Goal: Transaction & Acquisition: Purchase product/service

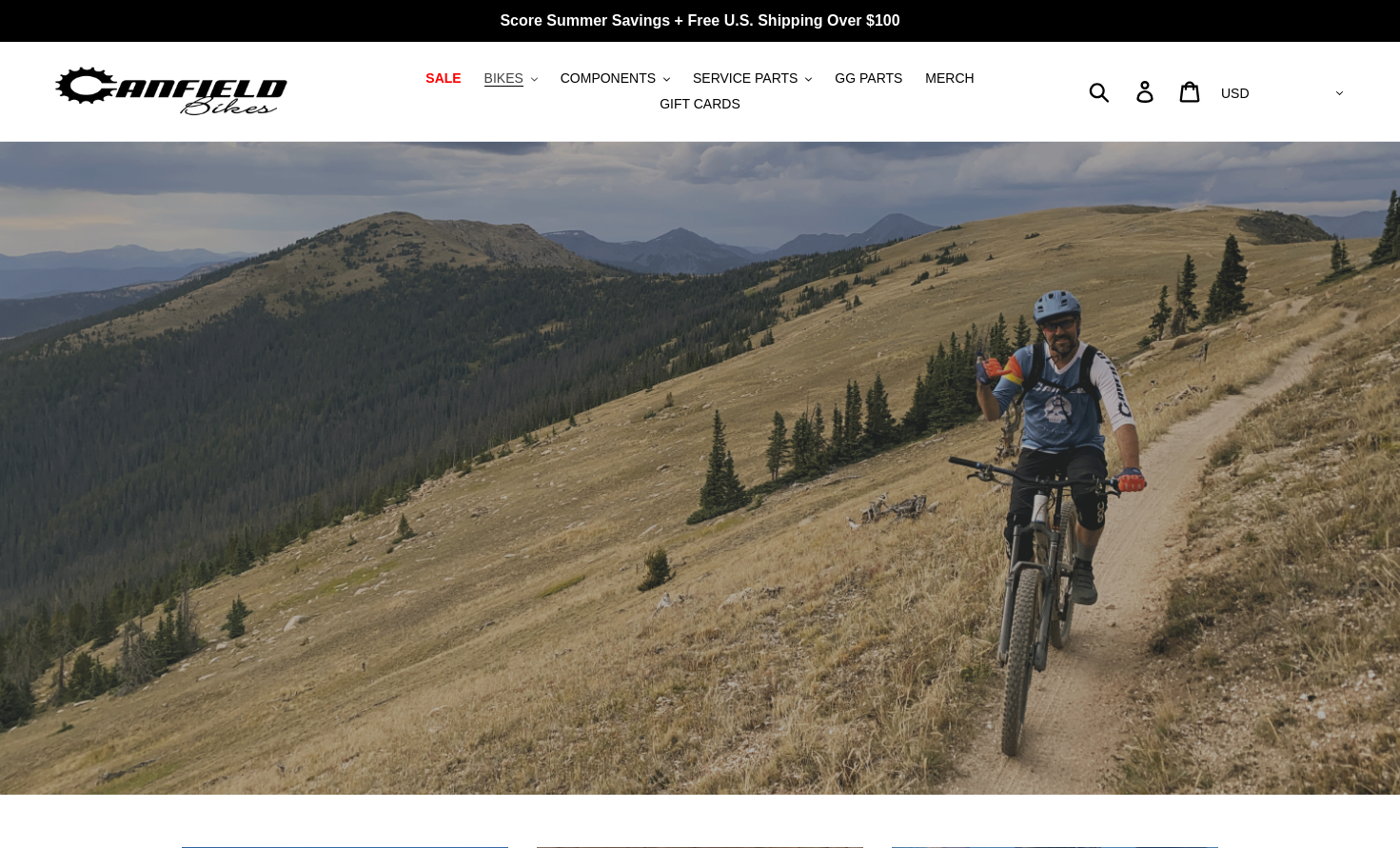
click at [512, 83] on span "BIKES" at bounding box center [504, 78] width 39 height 16
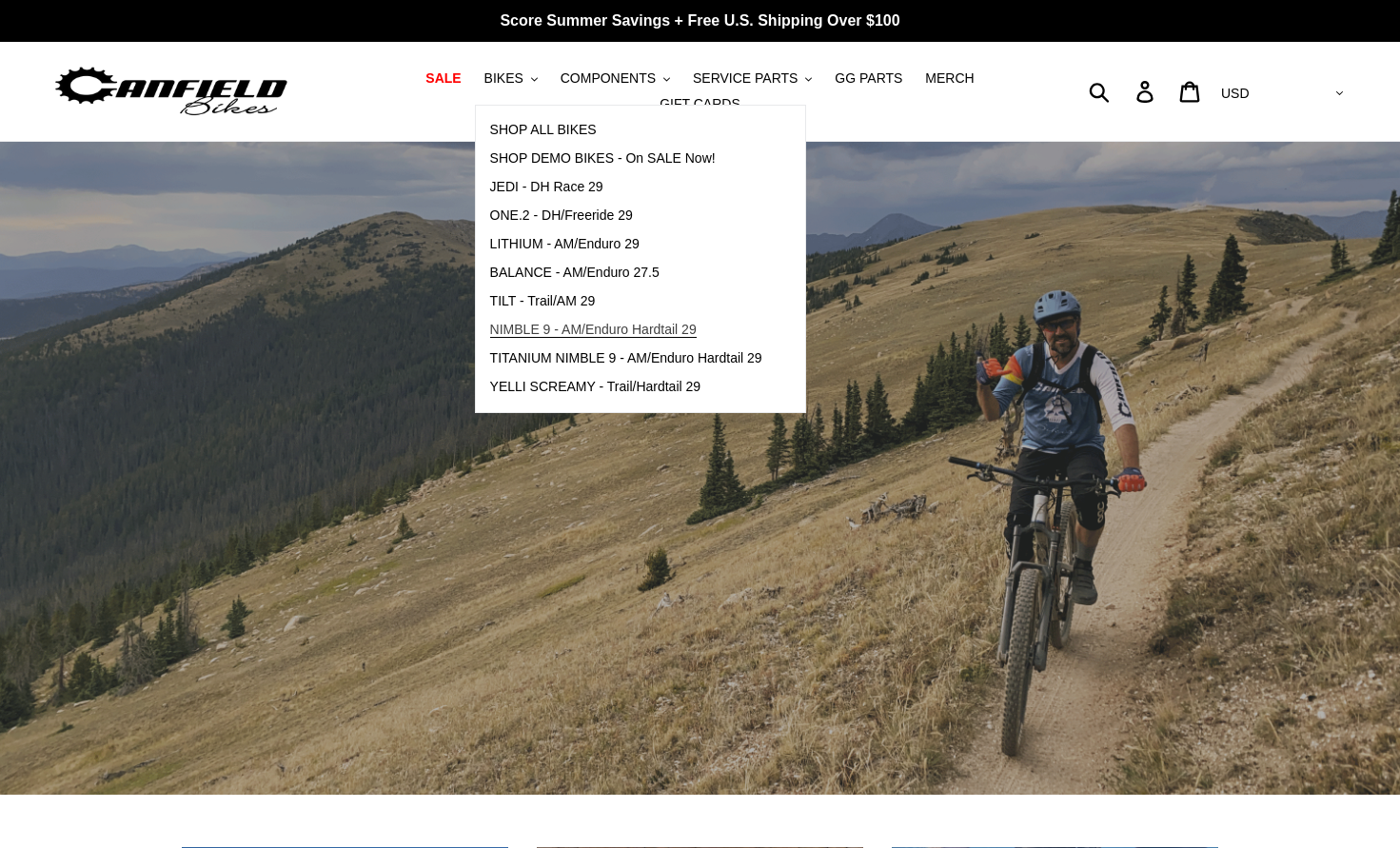
click at [548, 328] on span "NIMBLE 9 - AM/Enduro Hardtail 29" at bounding box center [594, 329] width 207 height 16
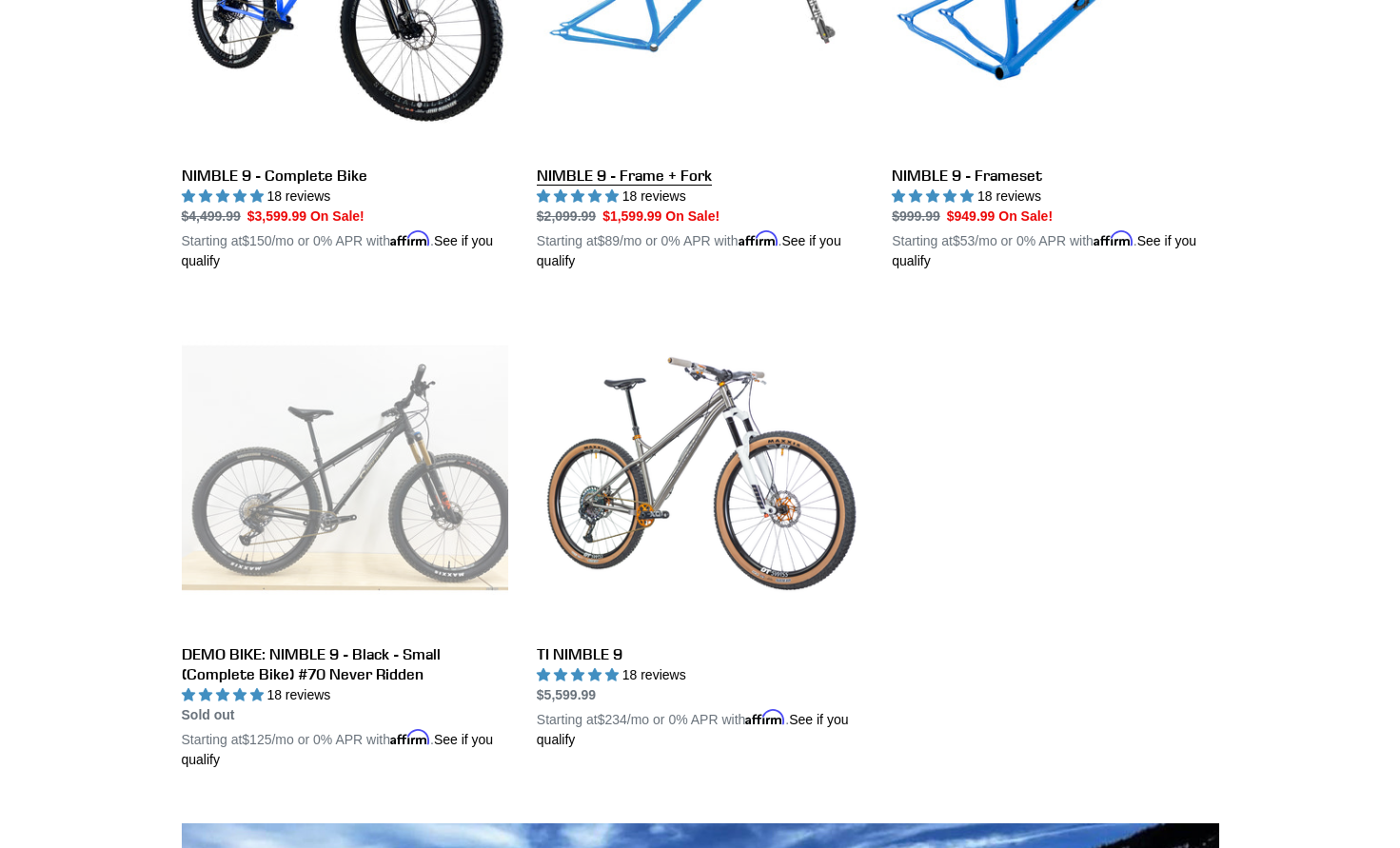
scroll to position [786, 0]
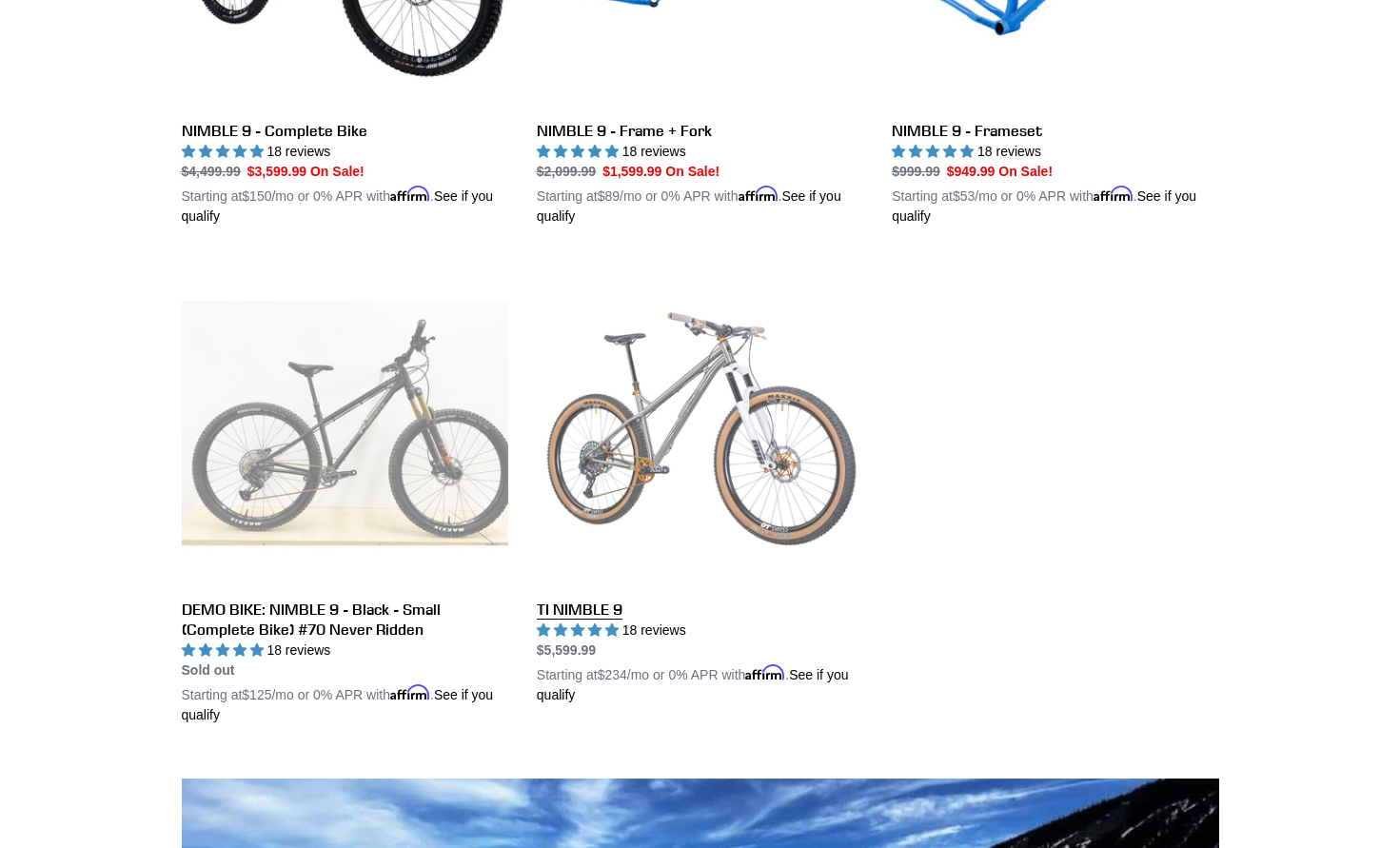
click at [616, 474] on link "TI NIMBLE 9" at bounding box center [699, 483] width 326 height 446
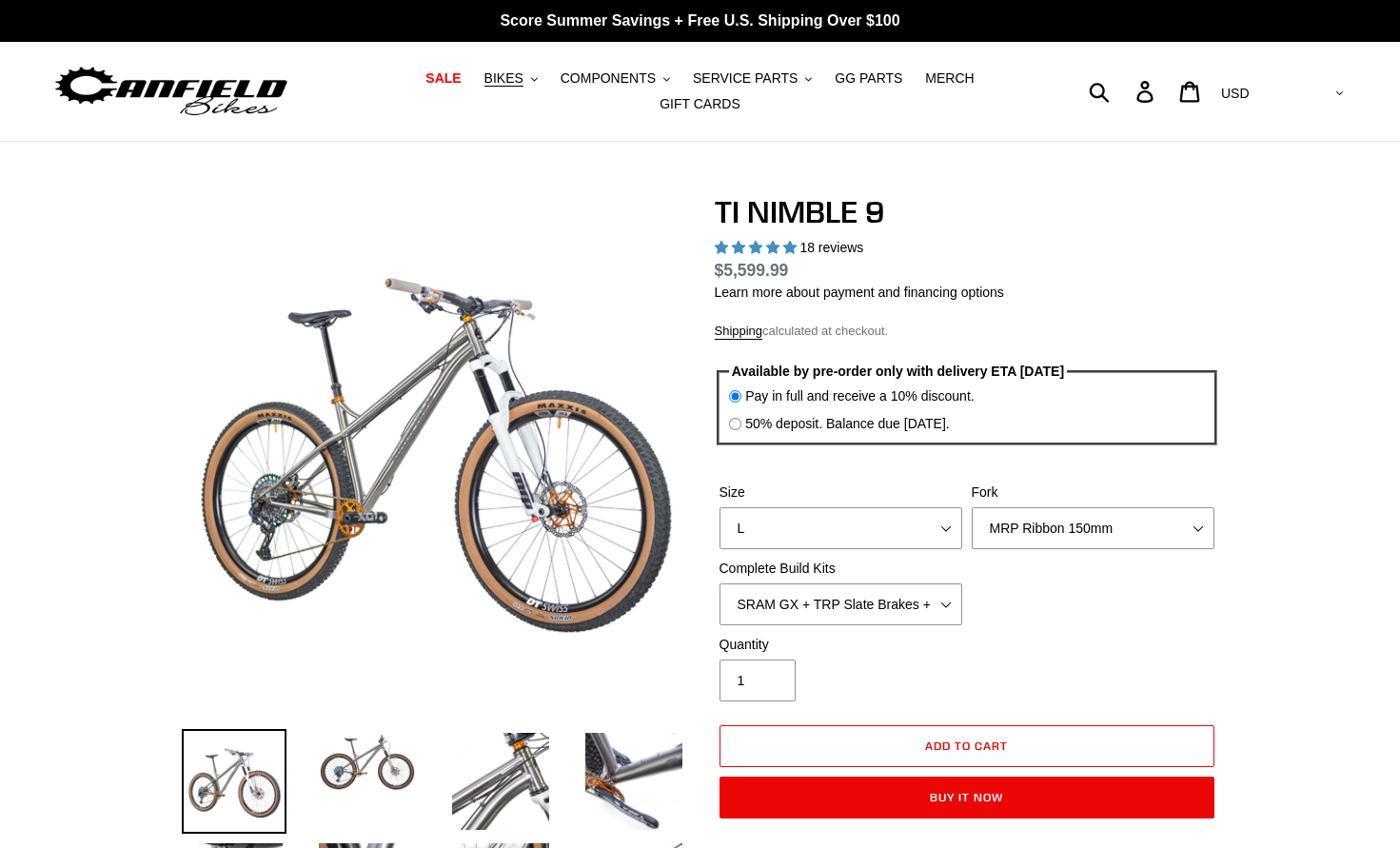
select select "highest-rating"
select select "XL / XXL (Specify at checkout)"
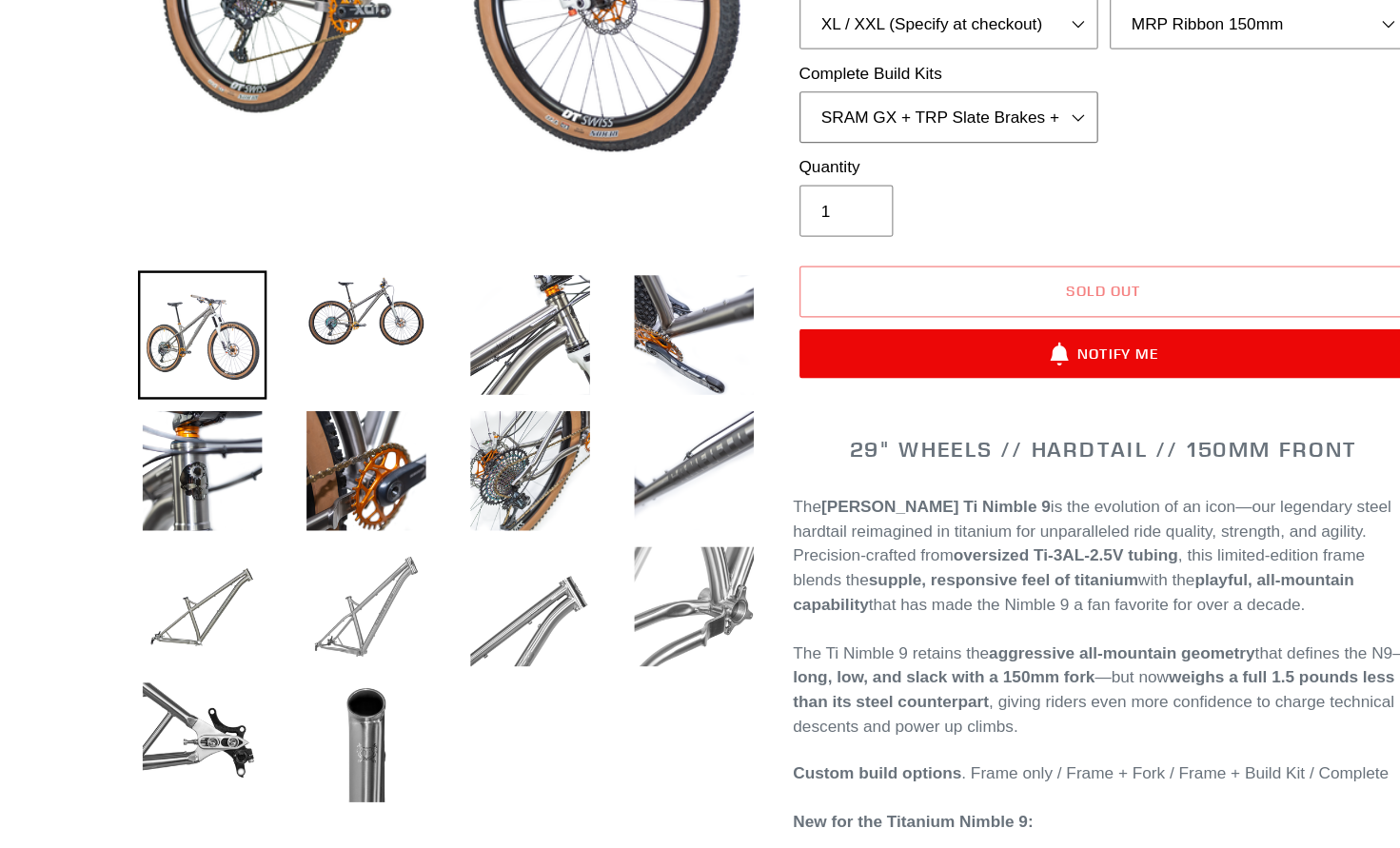
scroll to position [371, 0]
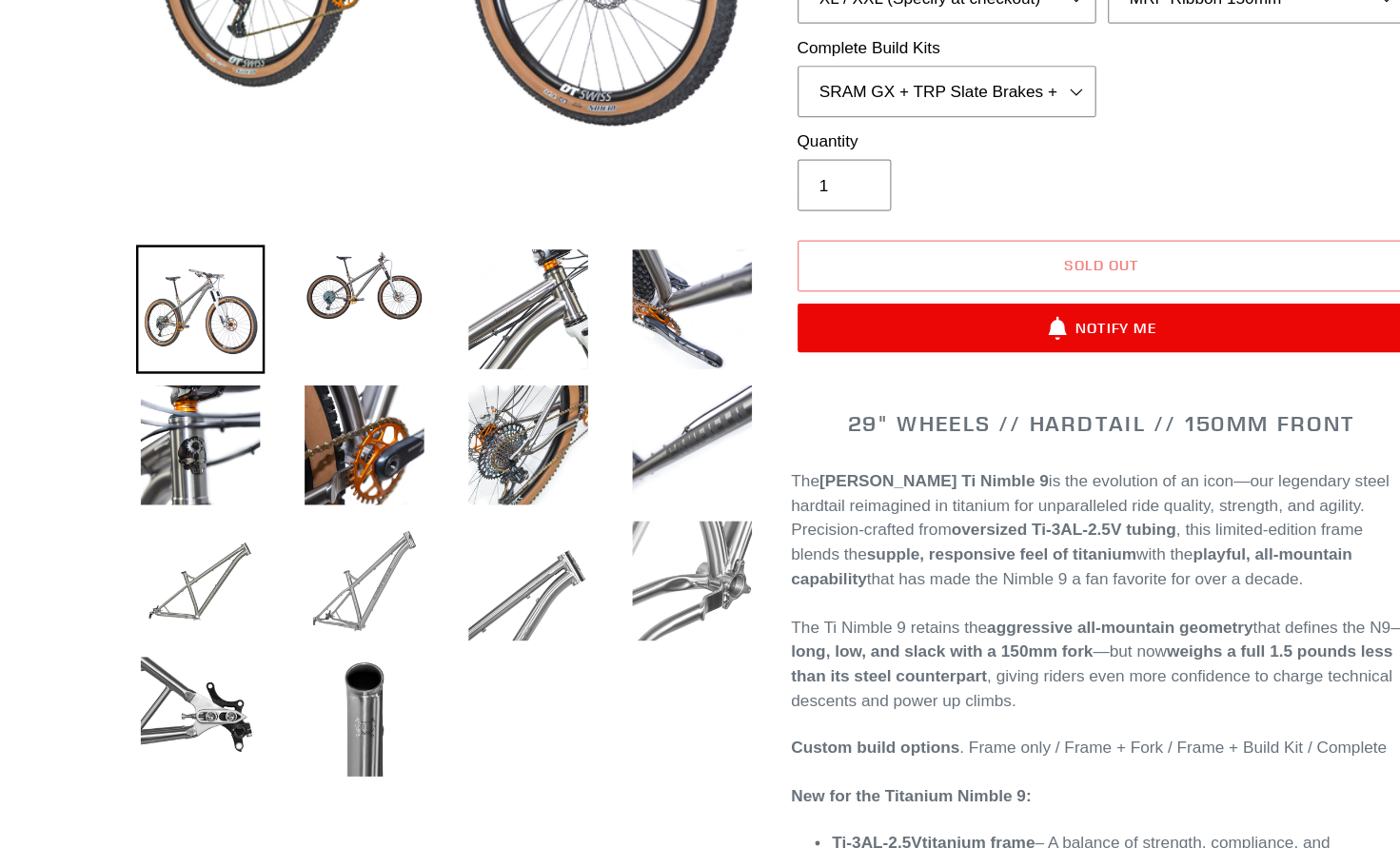
click at [315, 578] on img at bounding box center [366, 630] width 104 height 104
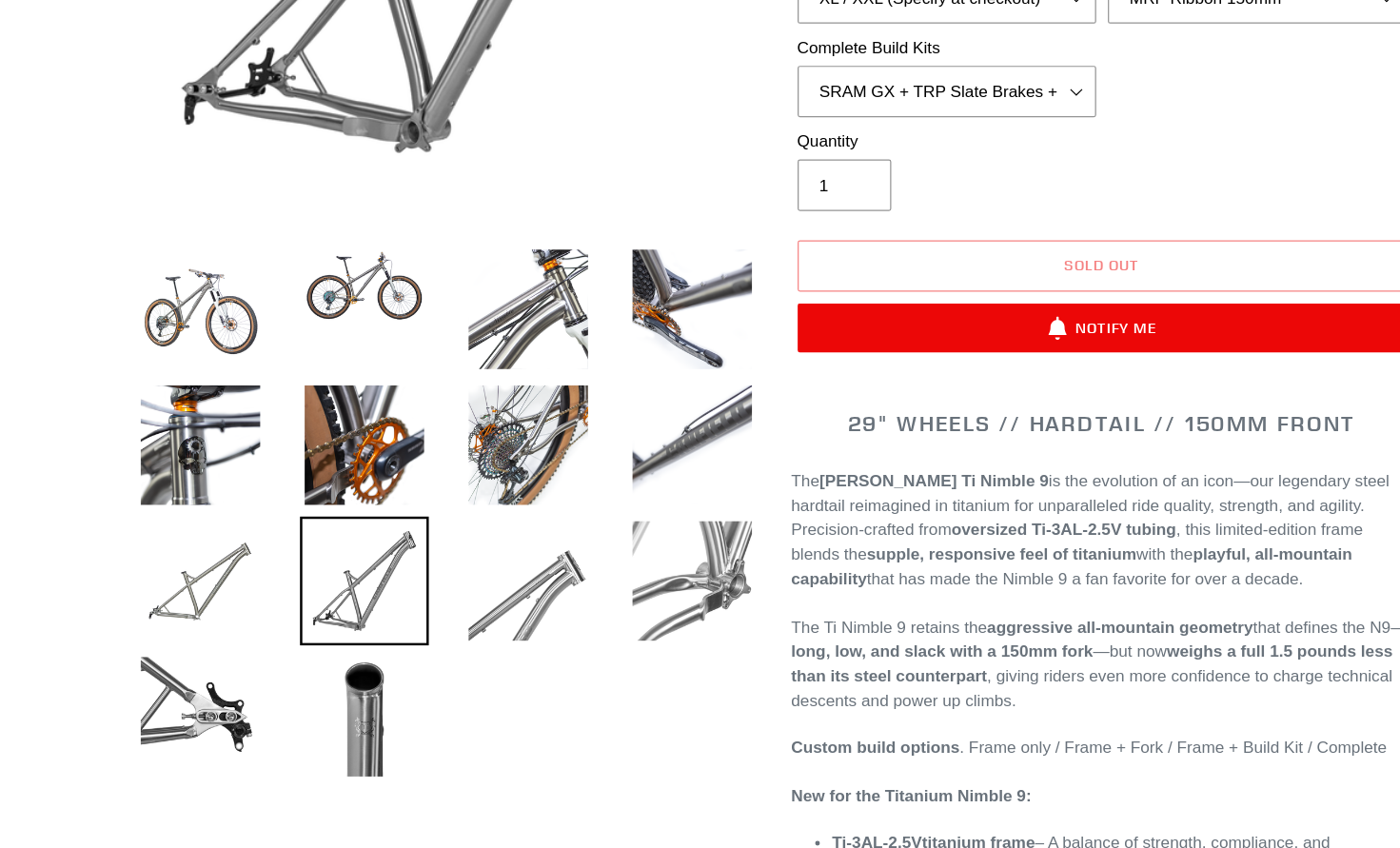
click at [315, 578] on img at bounding box center [366, 630] width 104 height 104
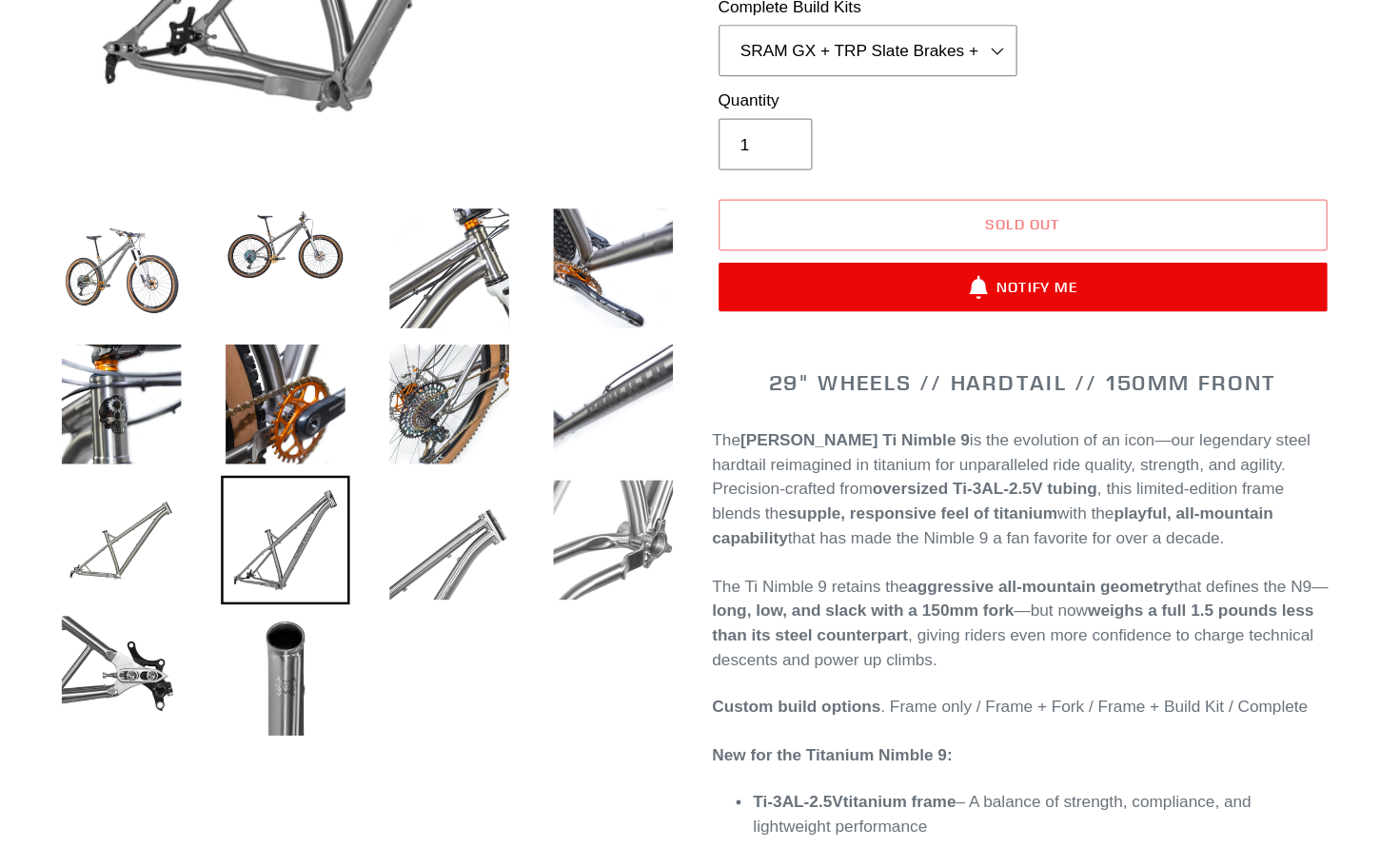
scroll to position [416, 0]
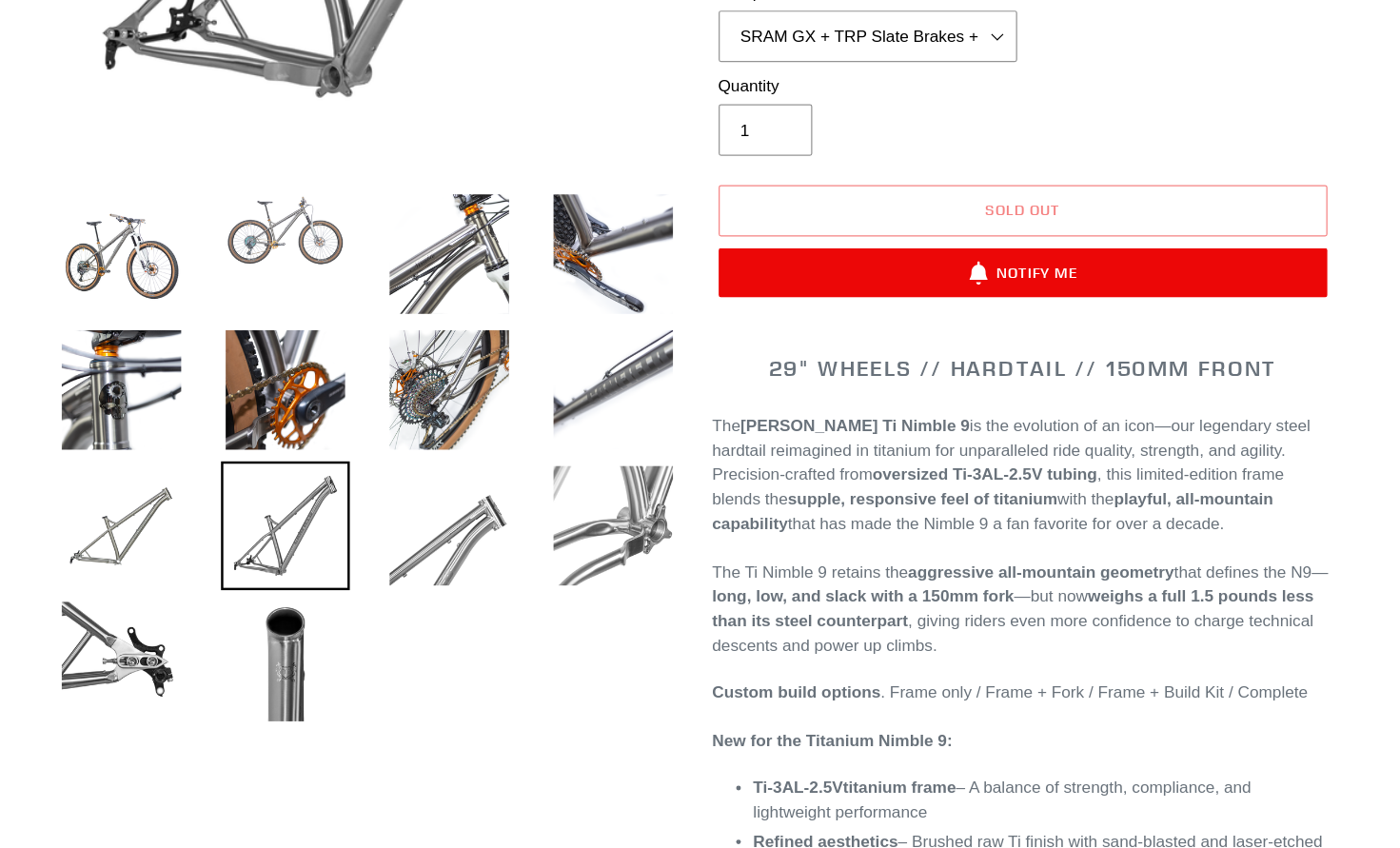
click at [315, 313] on img at bounding box center [366, 346] width 104 height 67
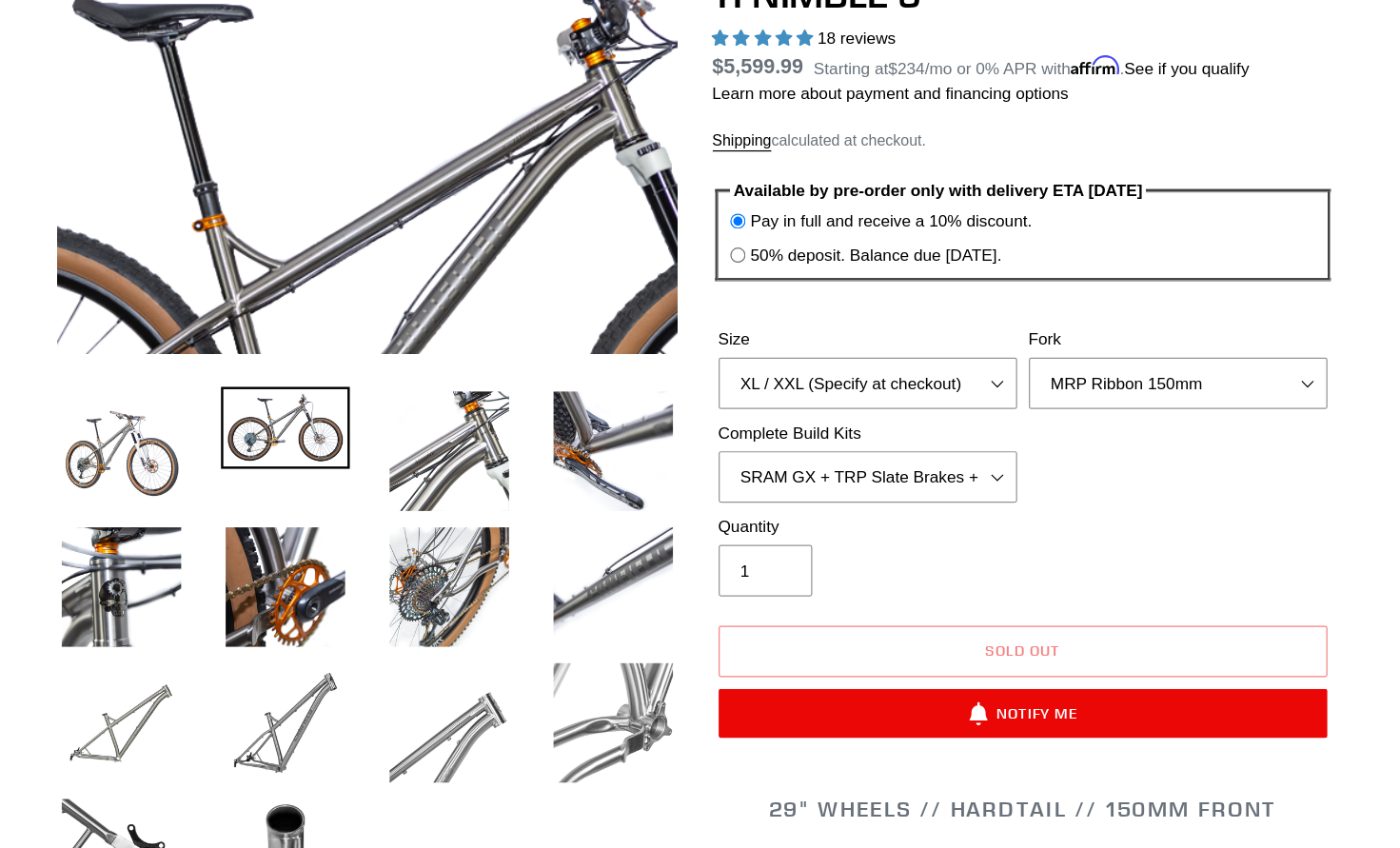
scroll to position [82, 0]
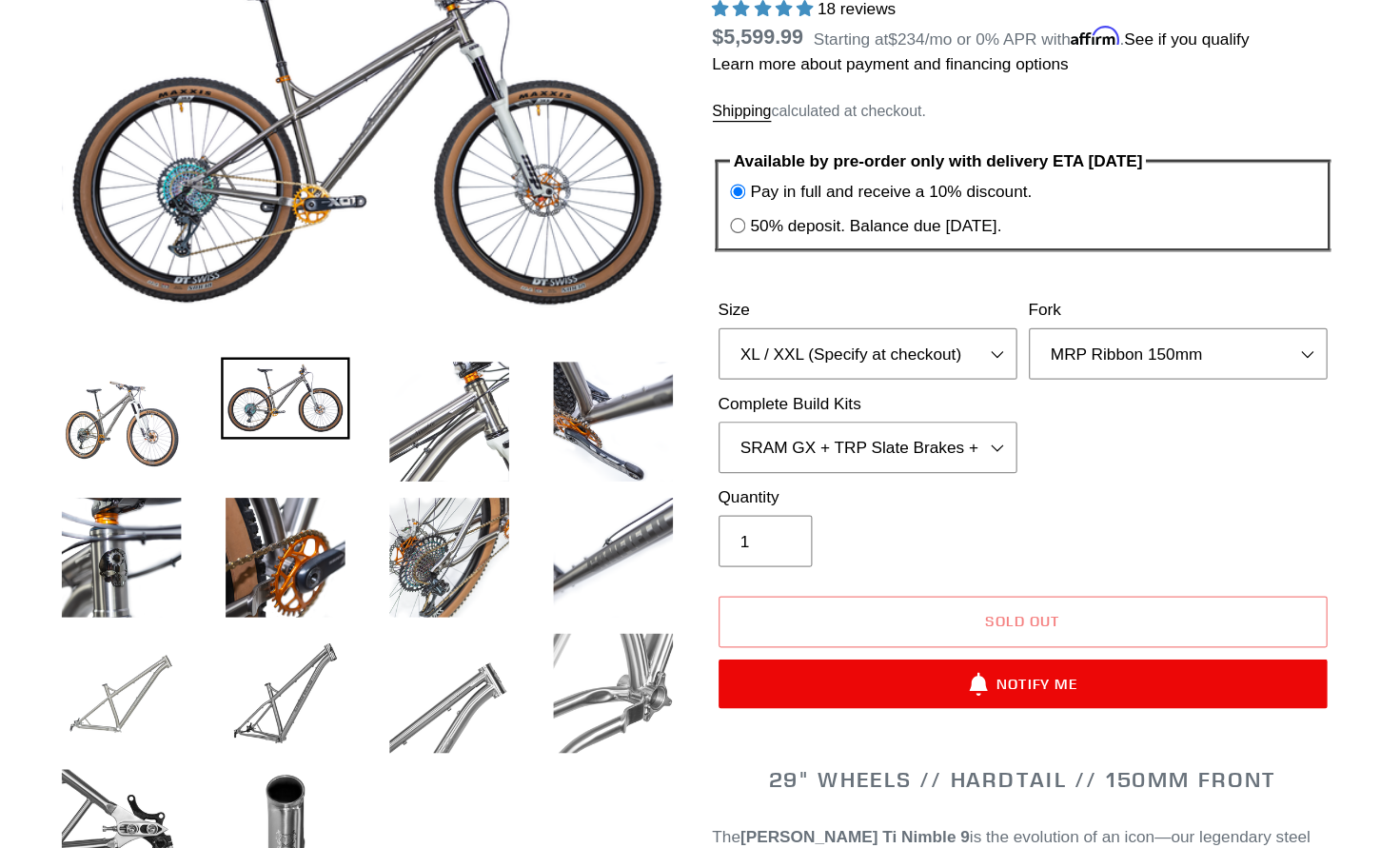
click at [182, 670] on img at bounding box center [233, 722] width 104 height 104
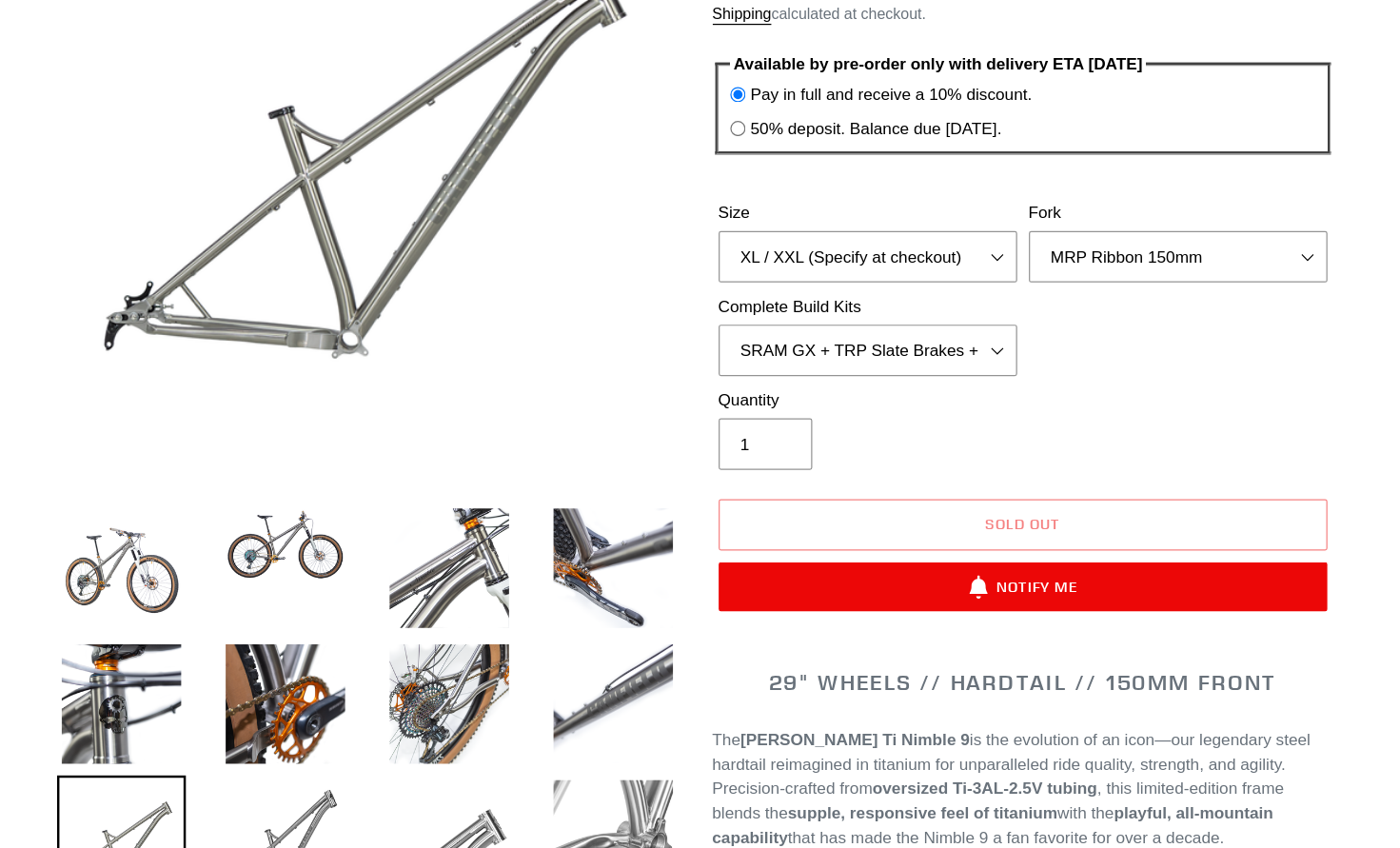
scroll to position [164, 0]
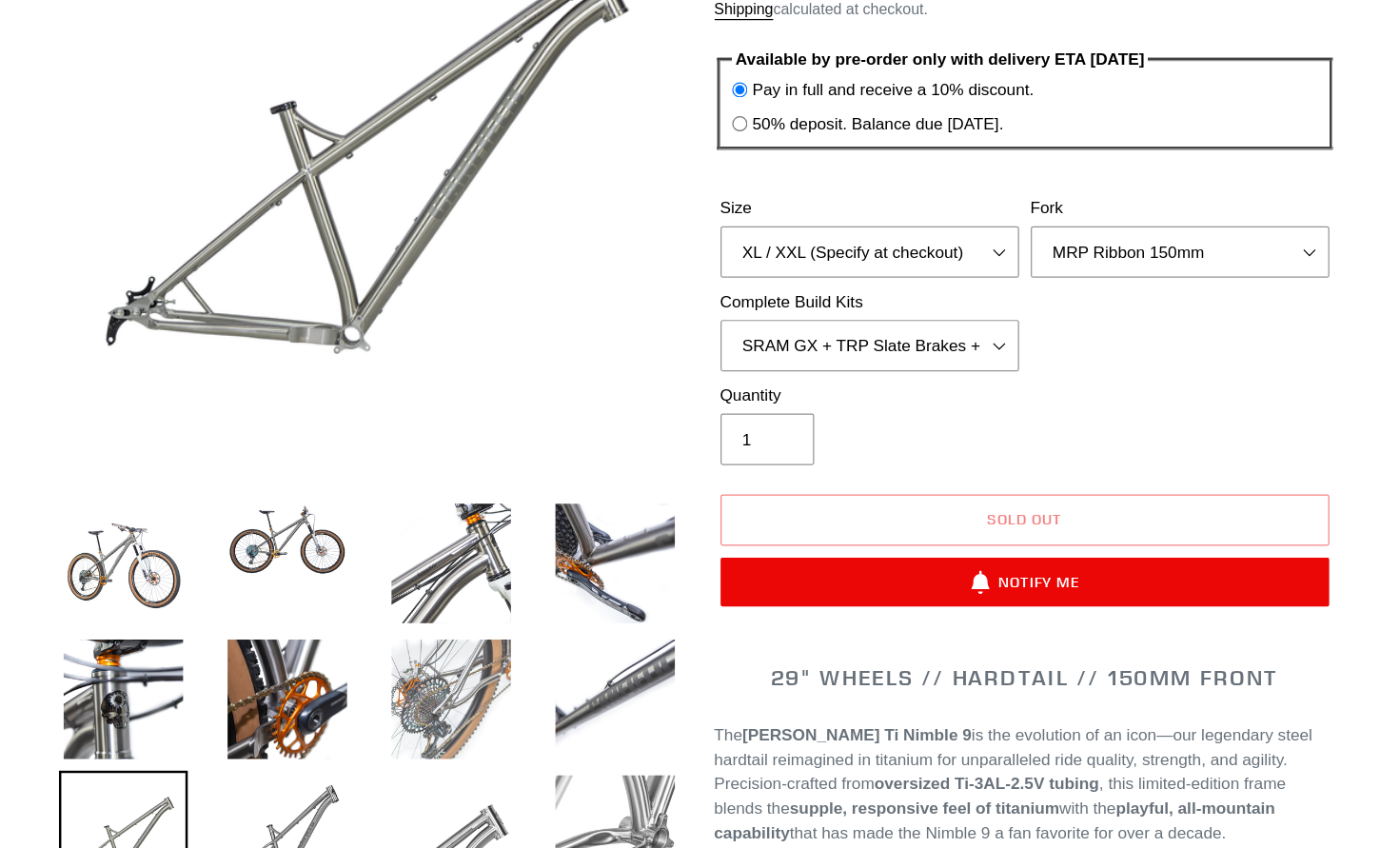
click at [448, 675] on img at bounding box center [500, 727] width 104 height 104
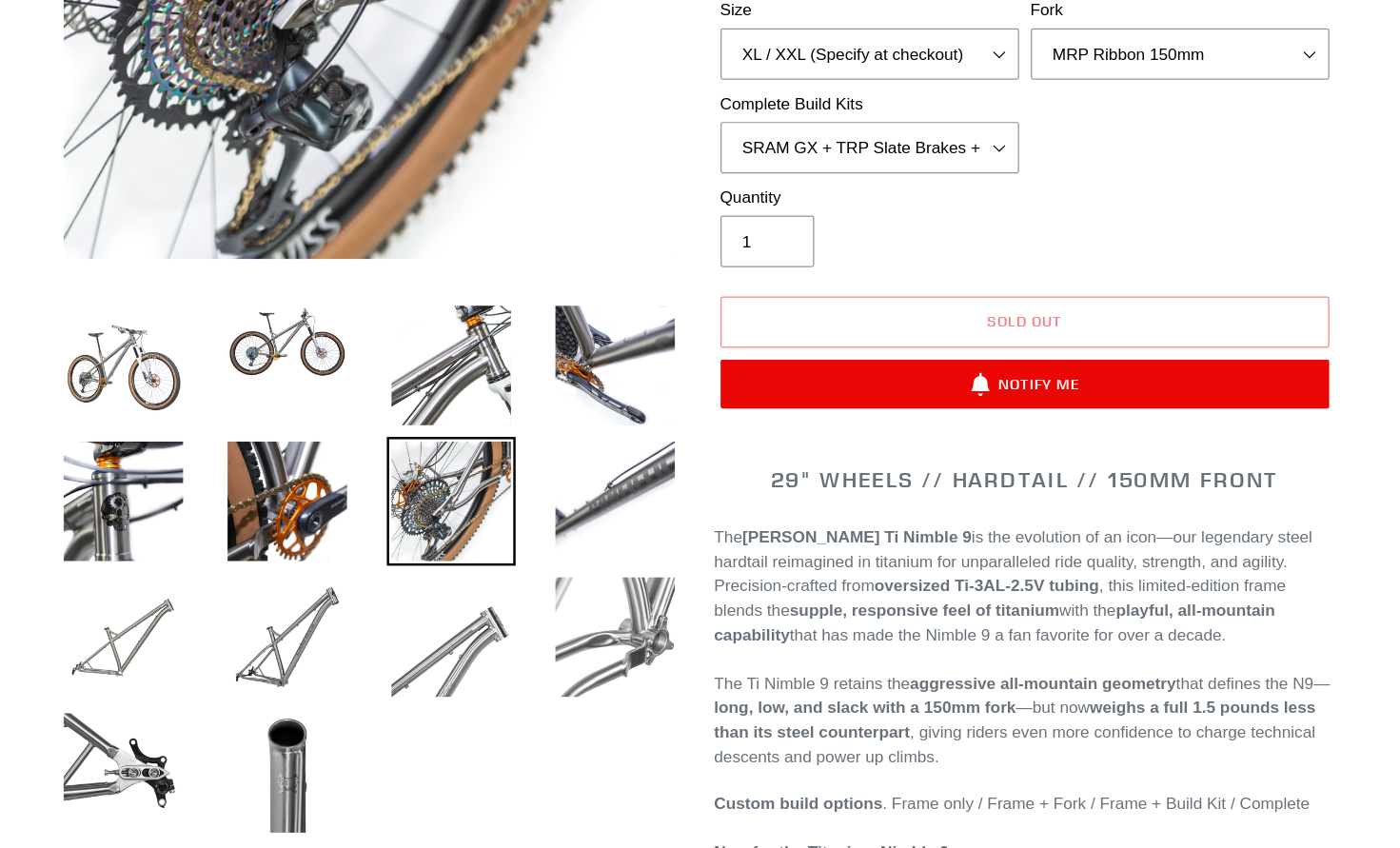
scroll to position [387, 0]
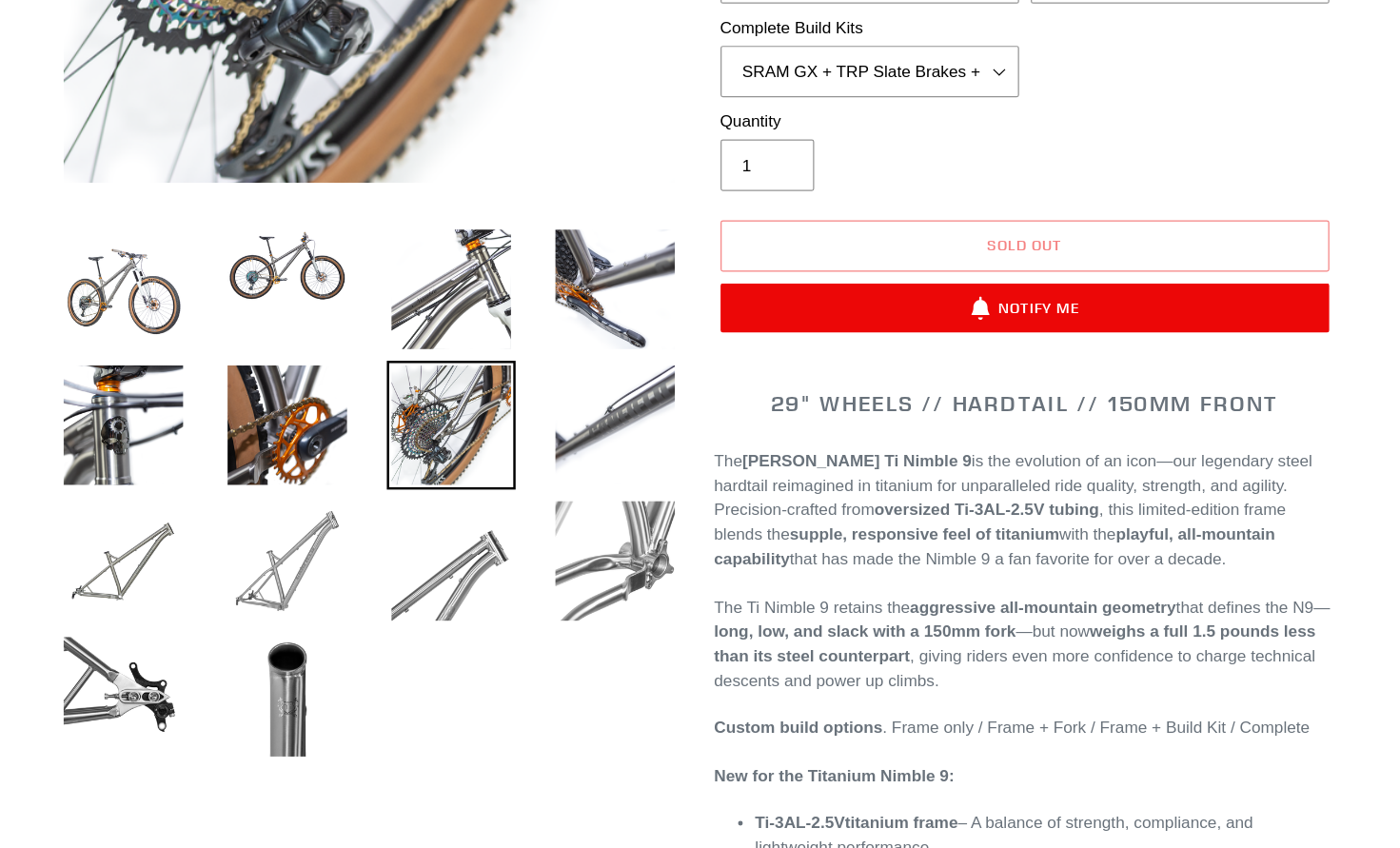
click at [315, 562] on img at bounding box center [366, 614] width 104 height 104
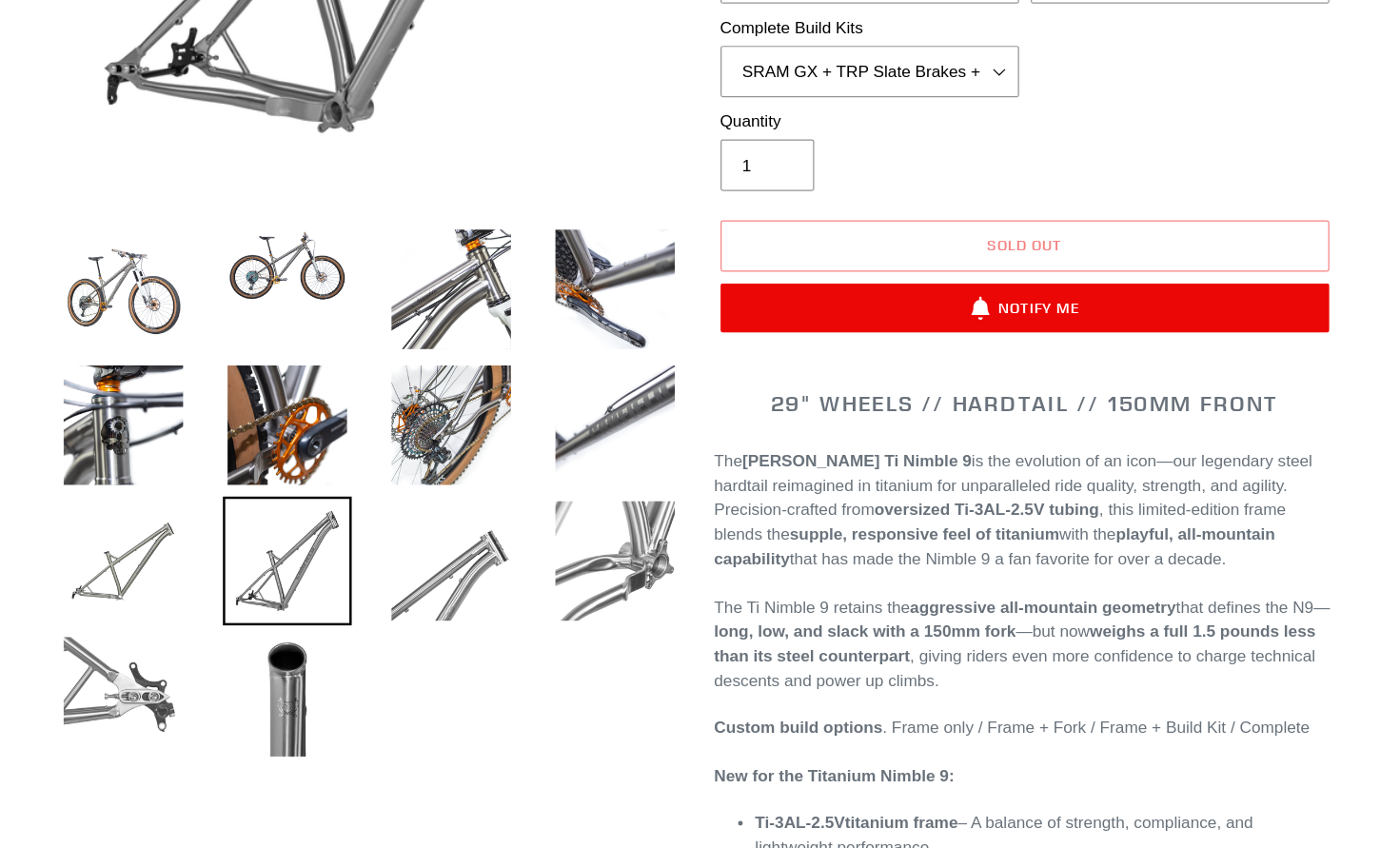
click at [182, 673] on img at bounding box center [233, 725] width 104 height 104
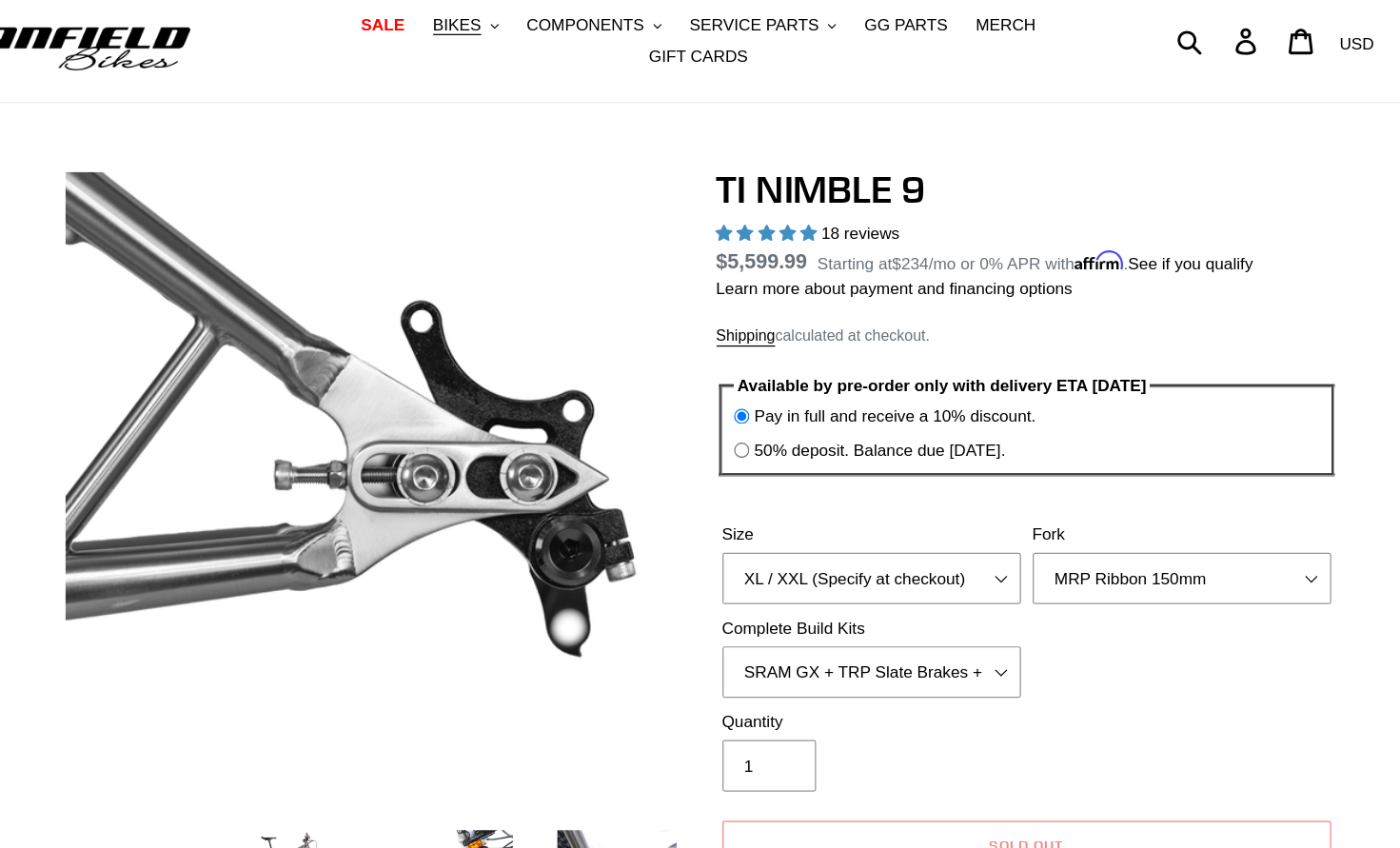
scroll to position [53, 0]
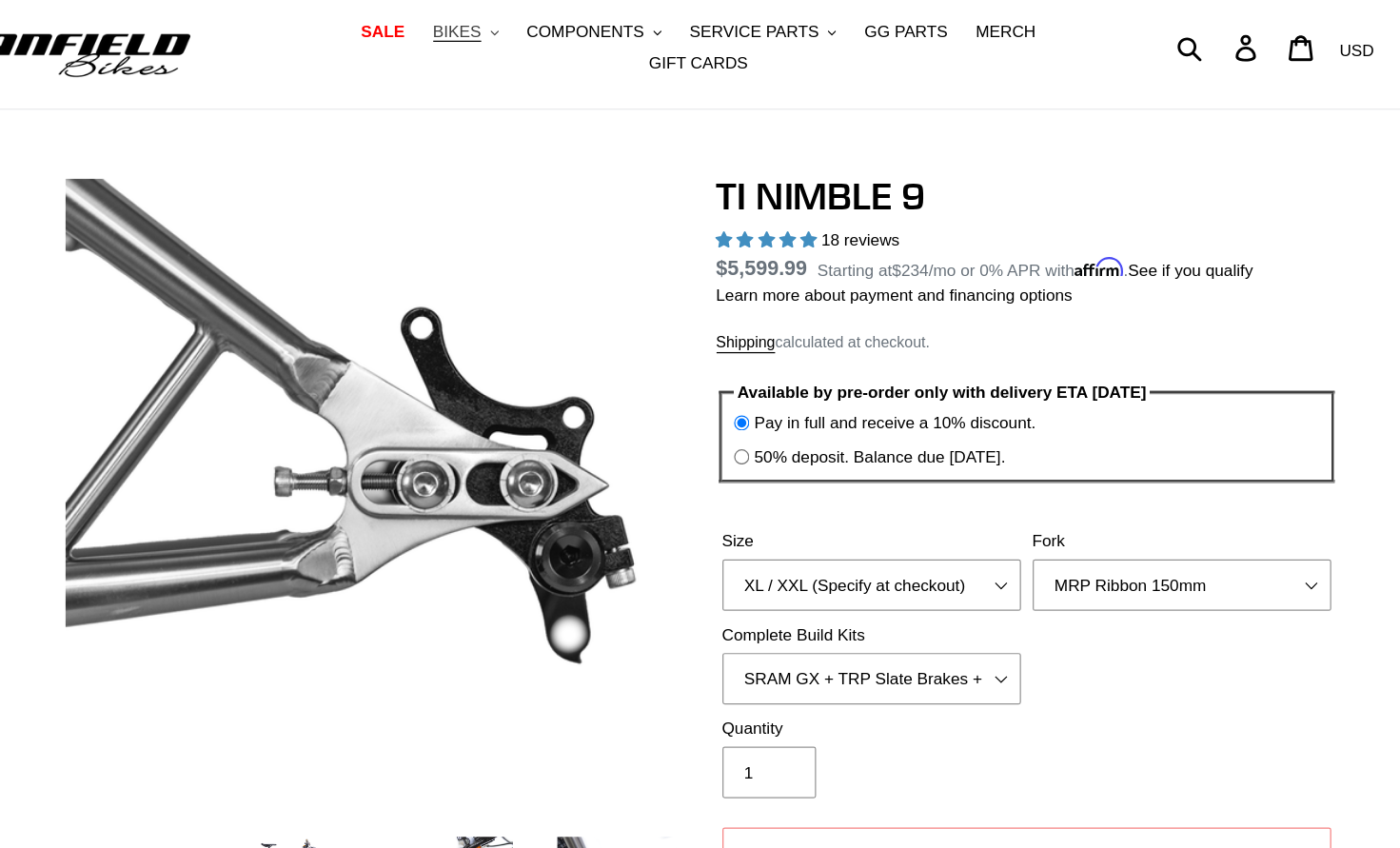
click at [485, 21] on span "BIKES" at bounding box center [504, 26] width 39 height 16
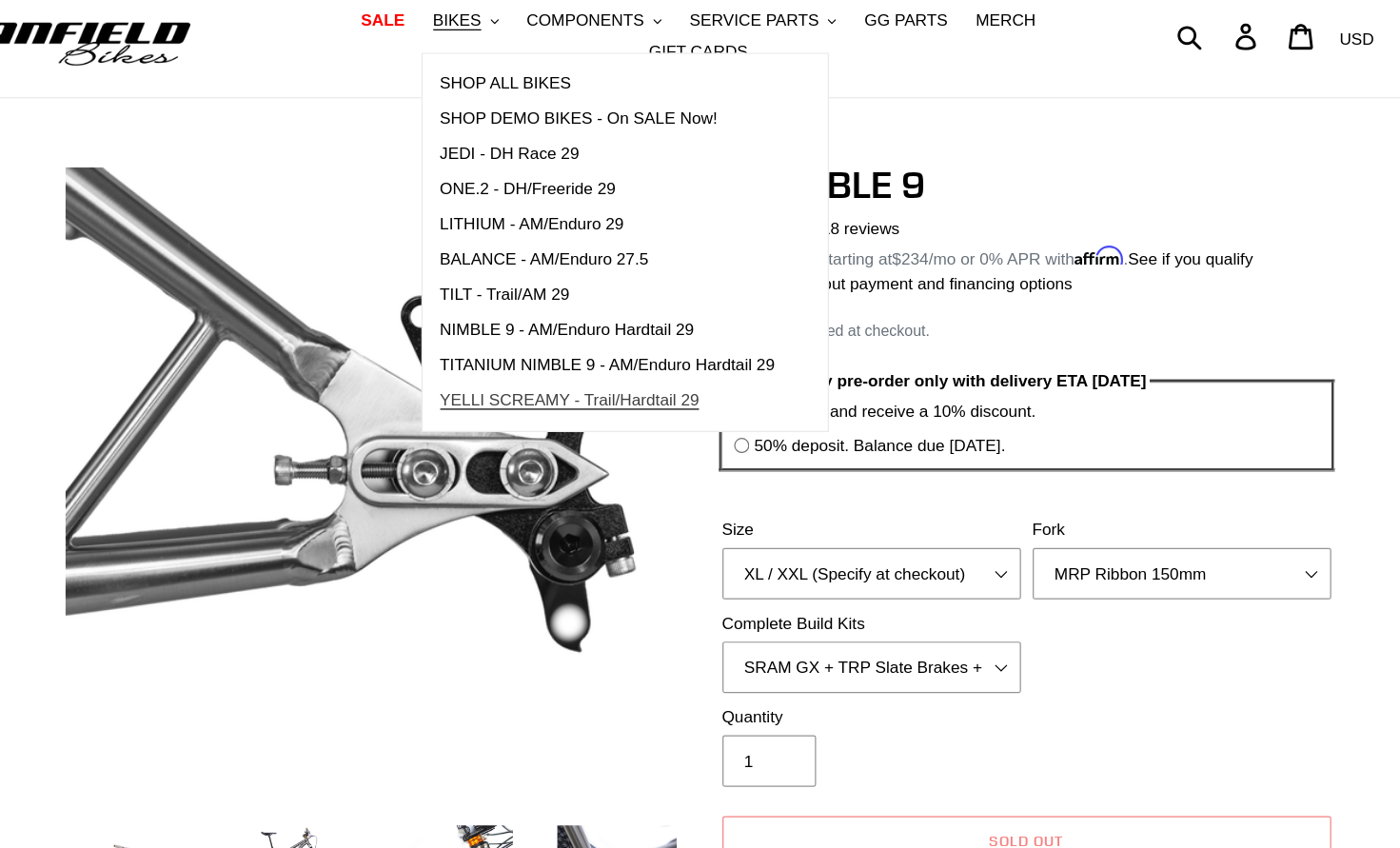
click at [476, 336] on link "YELLI SCREAMY - Trail/Hardtail 29" at bounding box center [626, 335] width 300 height 29
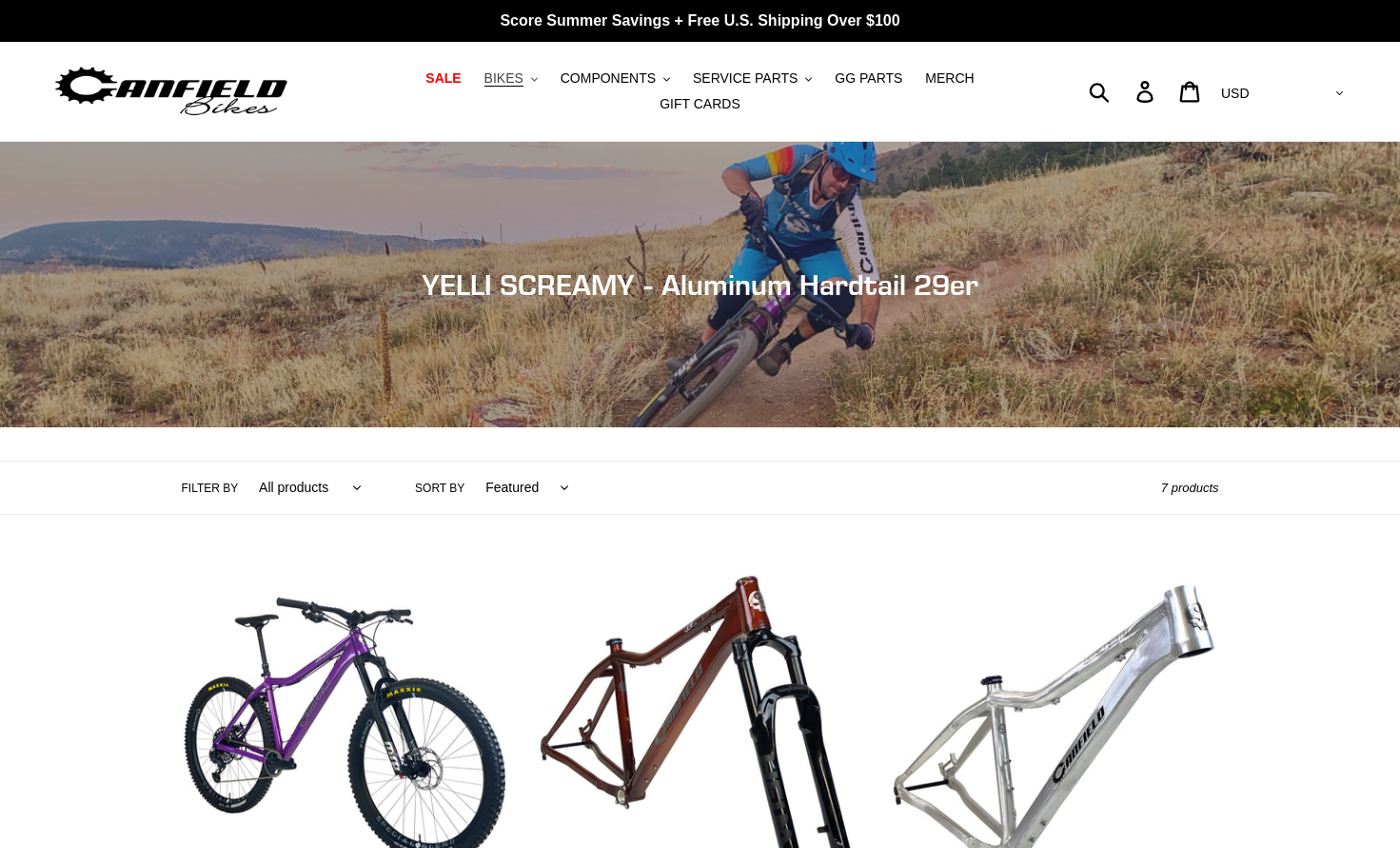
click at [499, 78] on span "BIKES" at bounding box center [504, 78] width 39 height 16
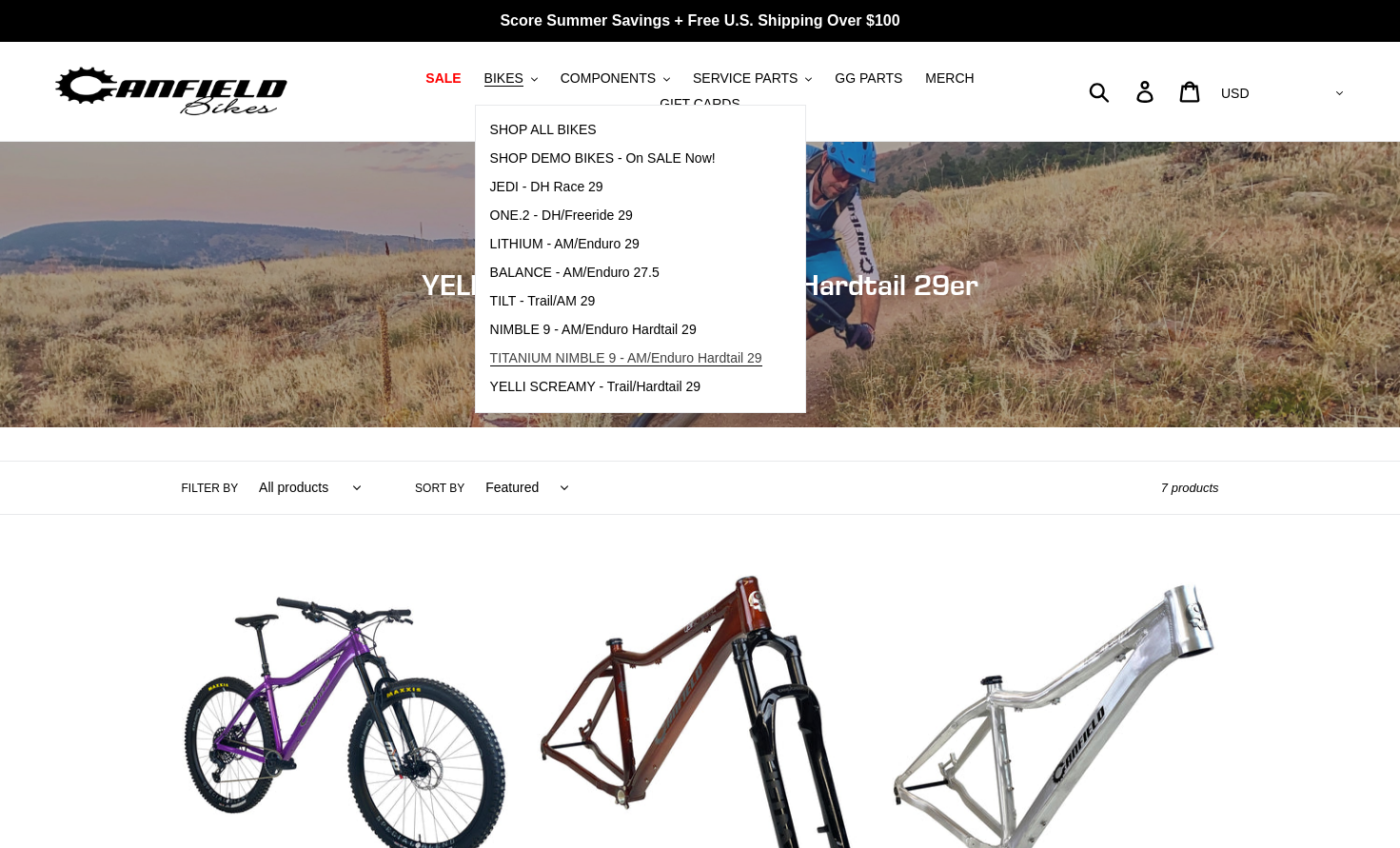
click at [538, 353] on span "TITANIUM NIMBLE 9 - AM/Enduro Hardtail 29" at bounding box center [626, 358] width 273 height 16
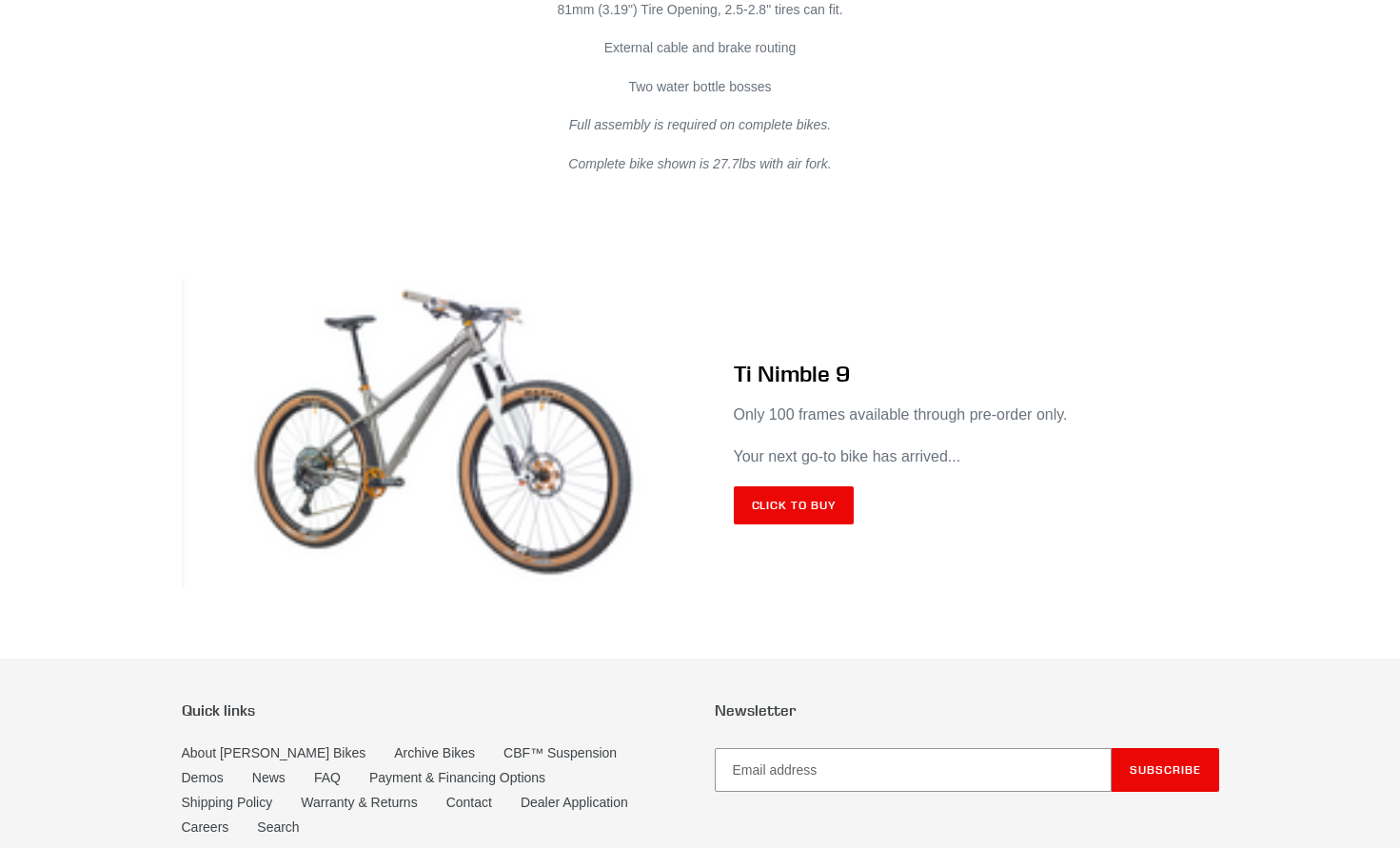
scroll to position [11124, 0]
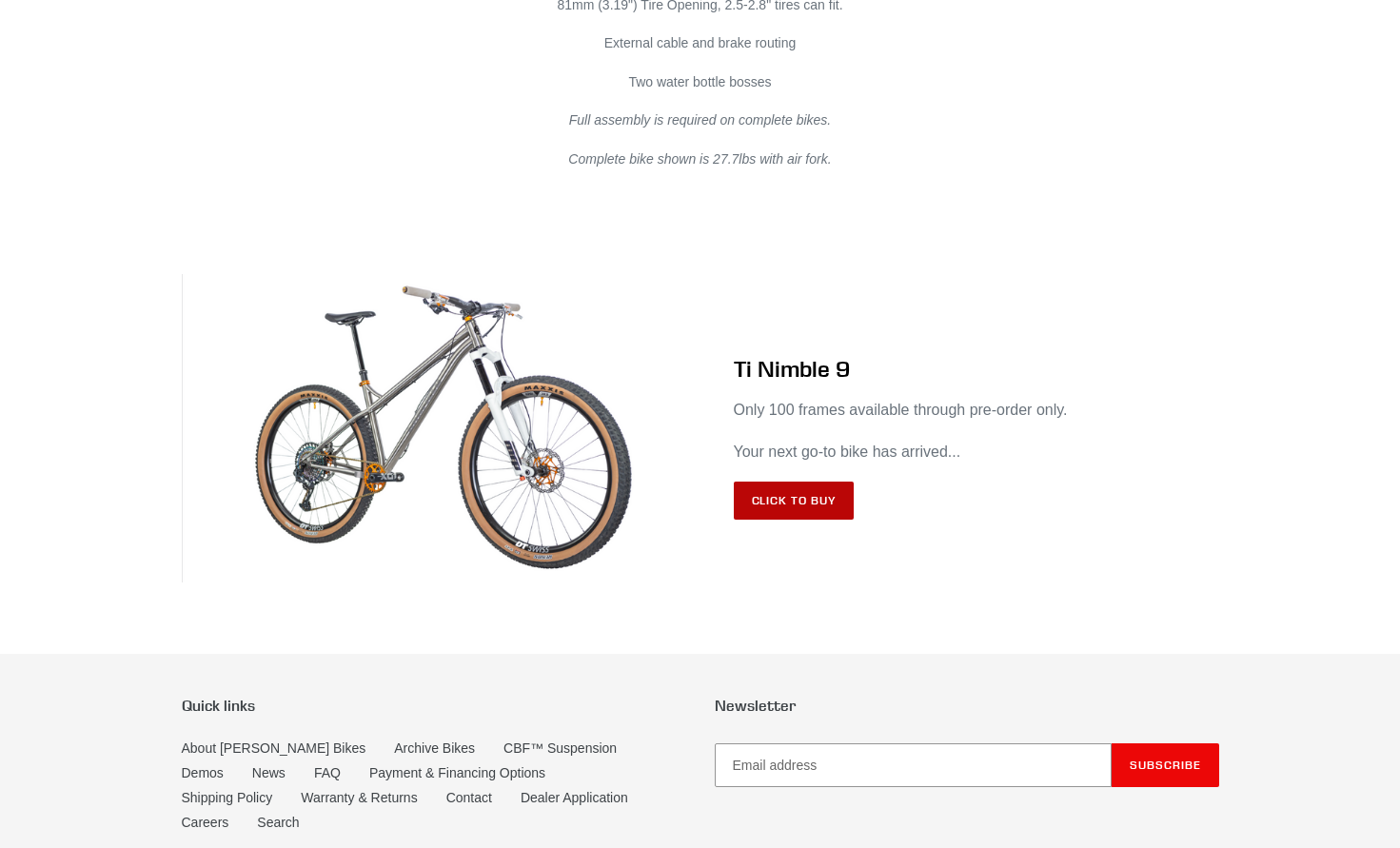
click at [820, 519] on link "Click to Buy" at bounding box center [794, 501] width 120 height 38
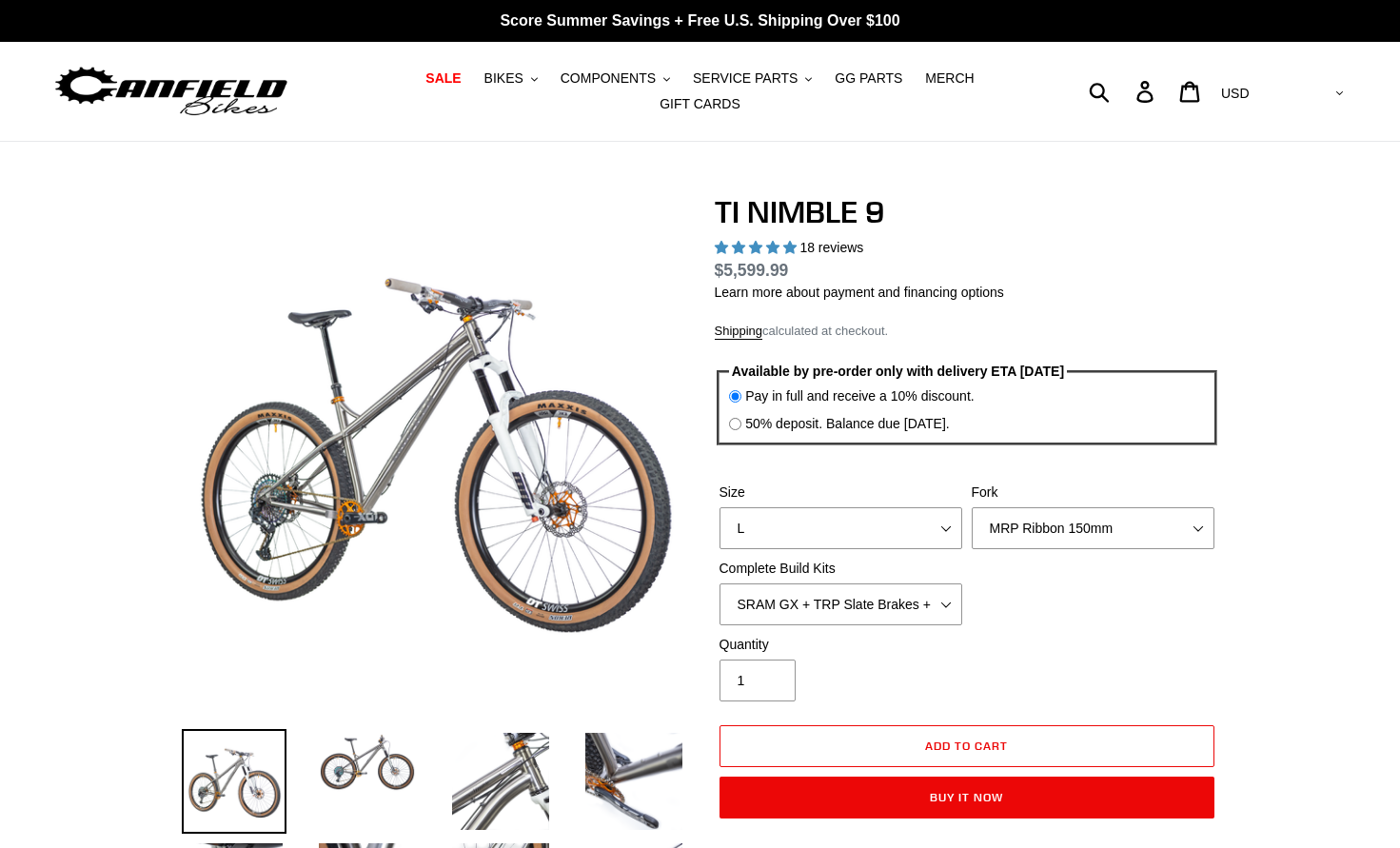
select select "highest-rating"
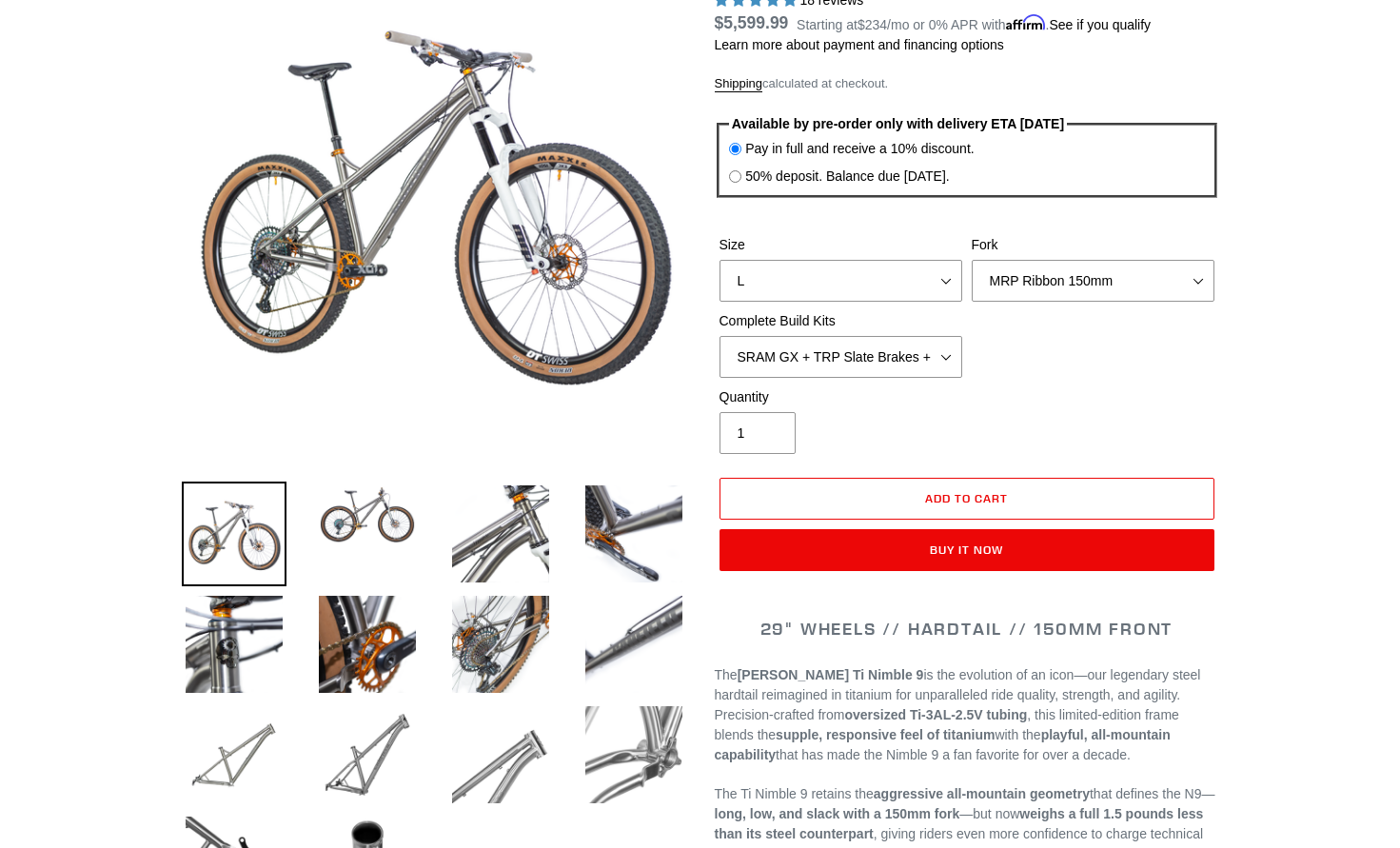
scroll to position [227, 0]
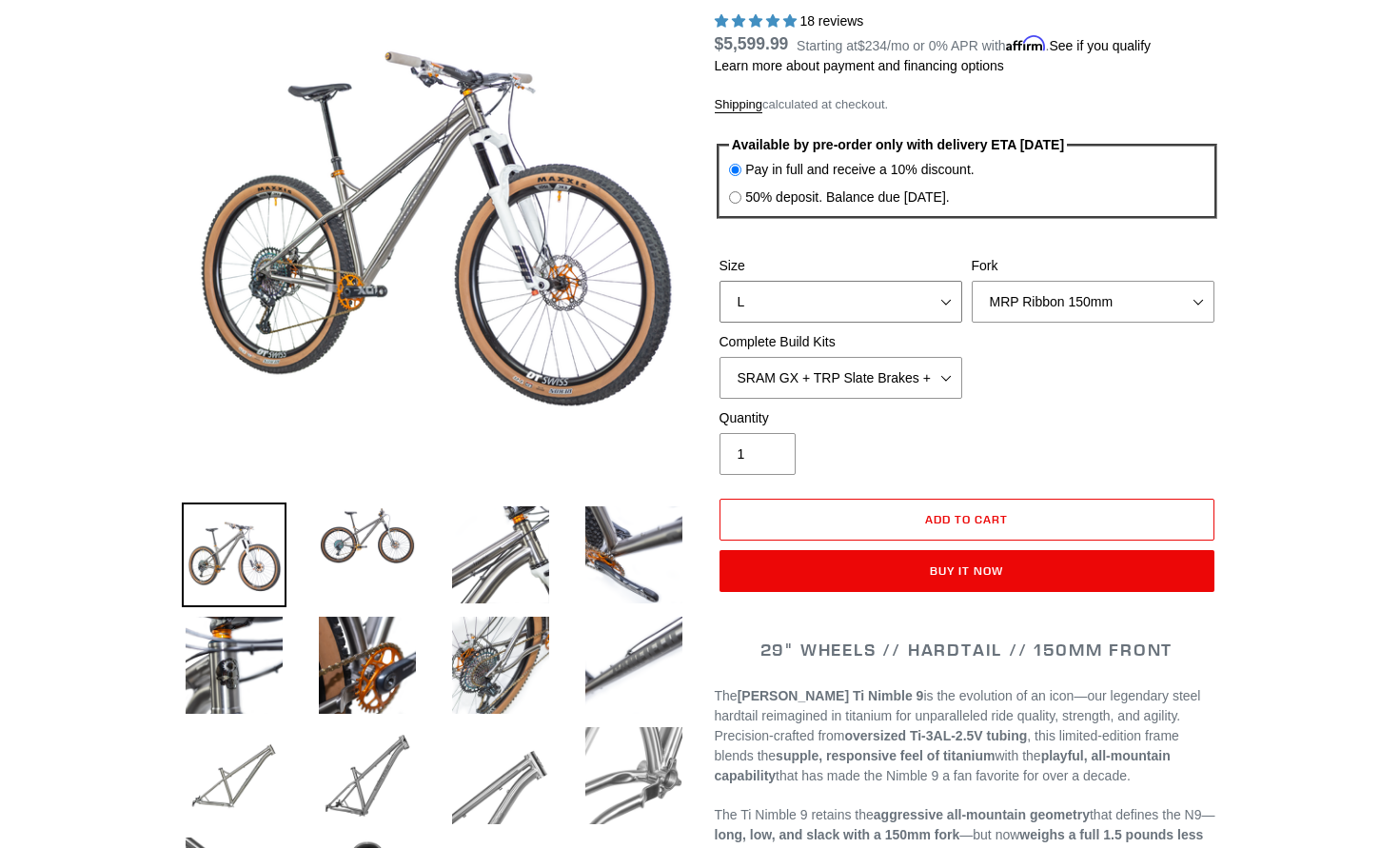
select select "XL / XXL (Specify at checkout)"
select select "Fork - None"
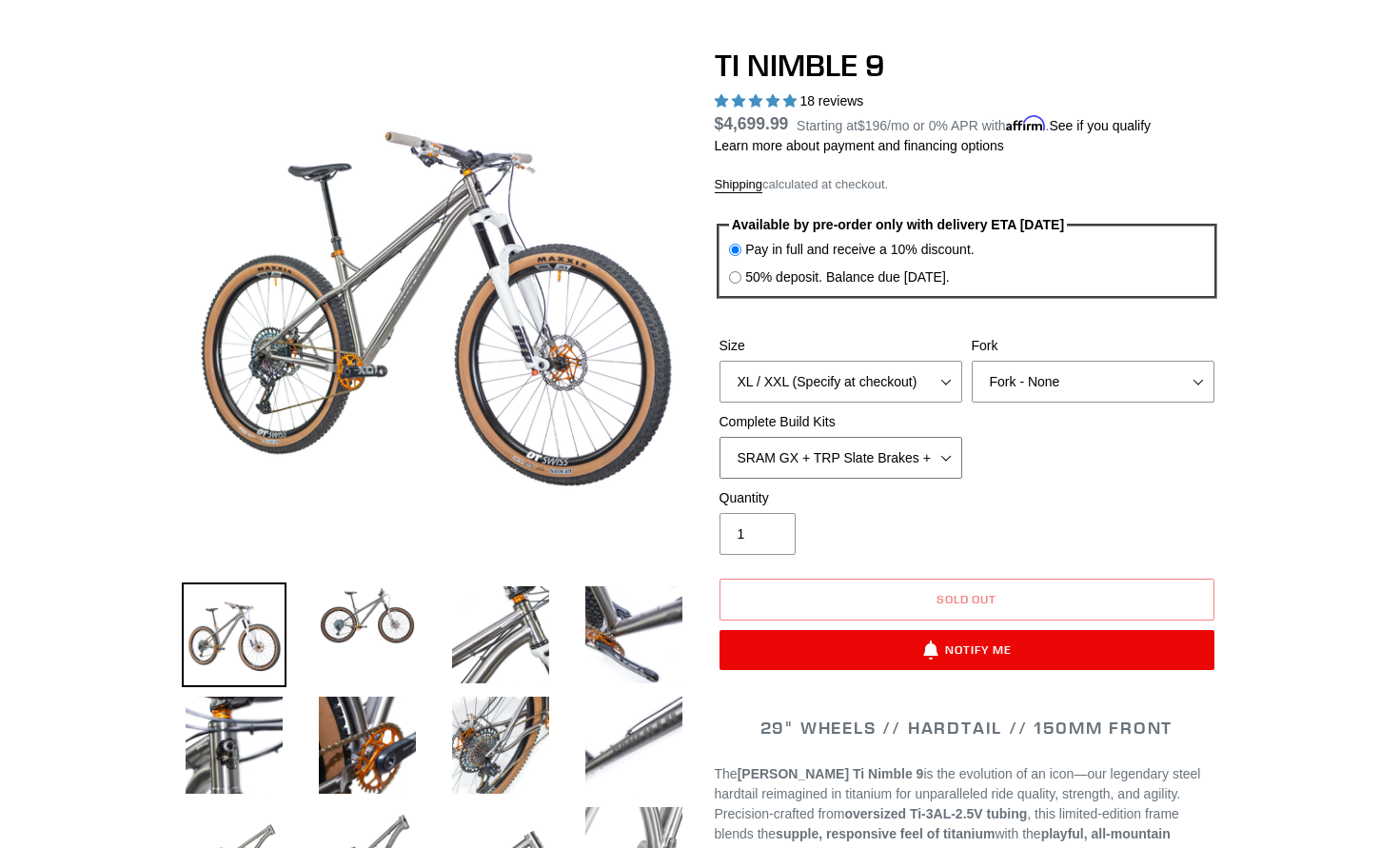
scroll to position [146, 0]
select select "SHIMANO XTR + HOPE Brakes + DT Swiss Carbon Wheels"
select select "RockShox Lyrik 150mm"
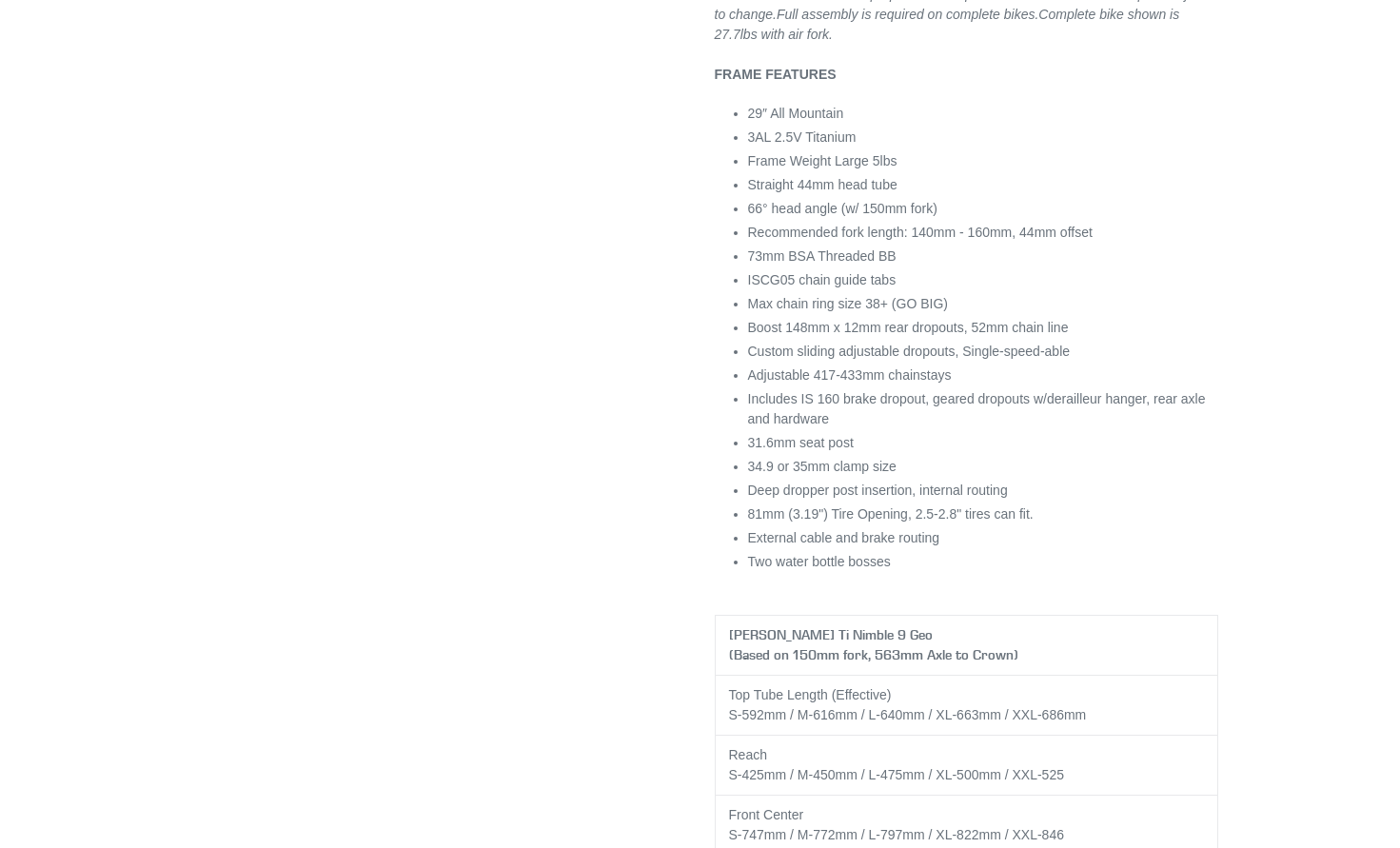
scroll to position [2602, 0]
